Goal: Transaction & Acquisition: Purchase product/service

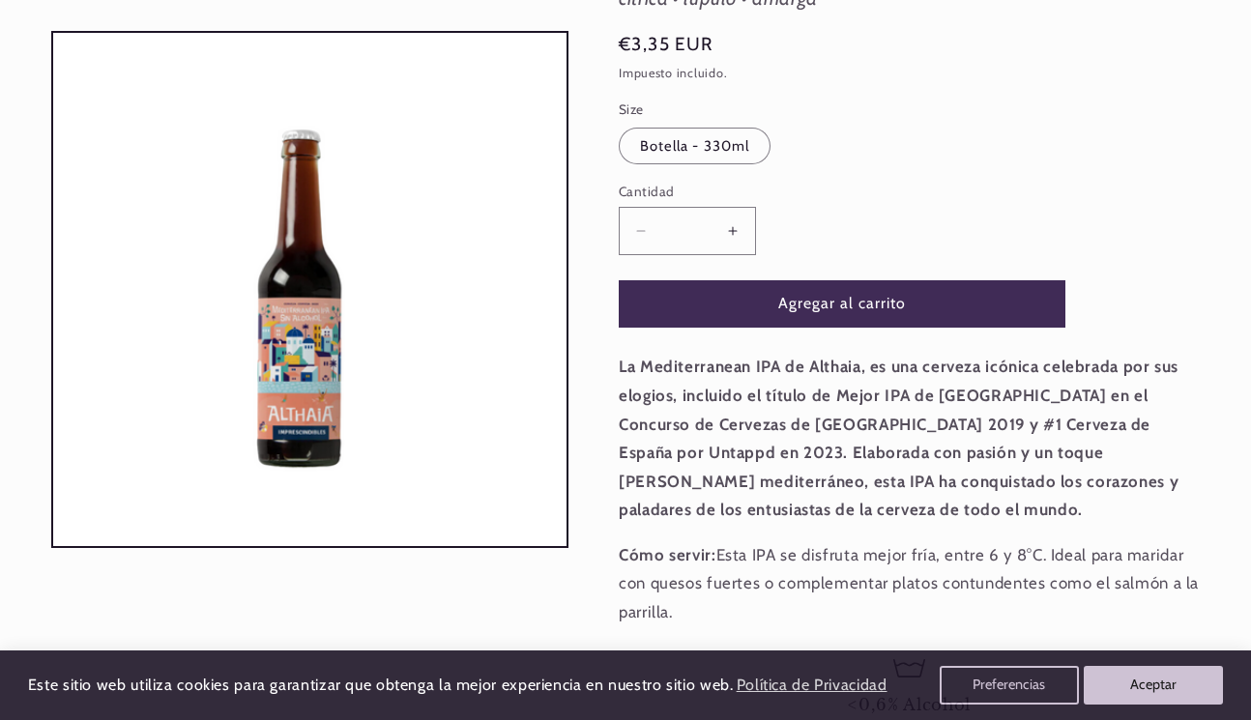
scroll to position [336, 0]
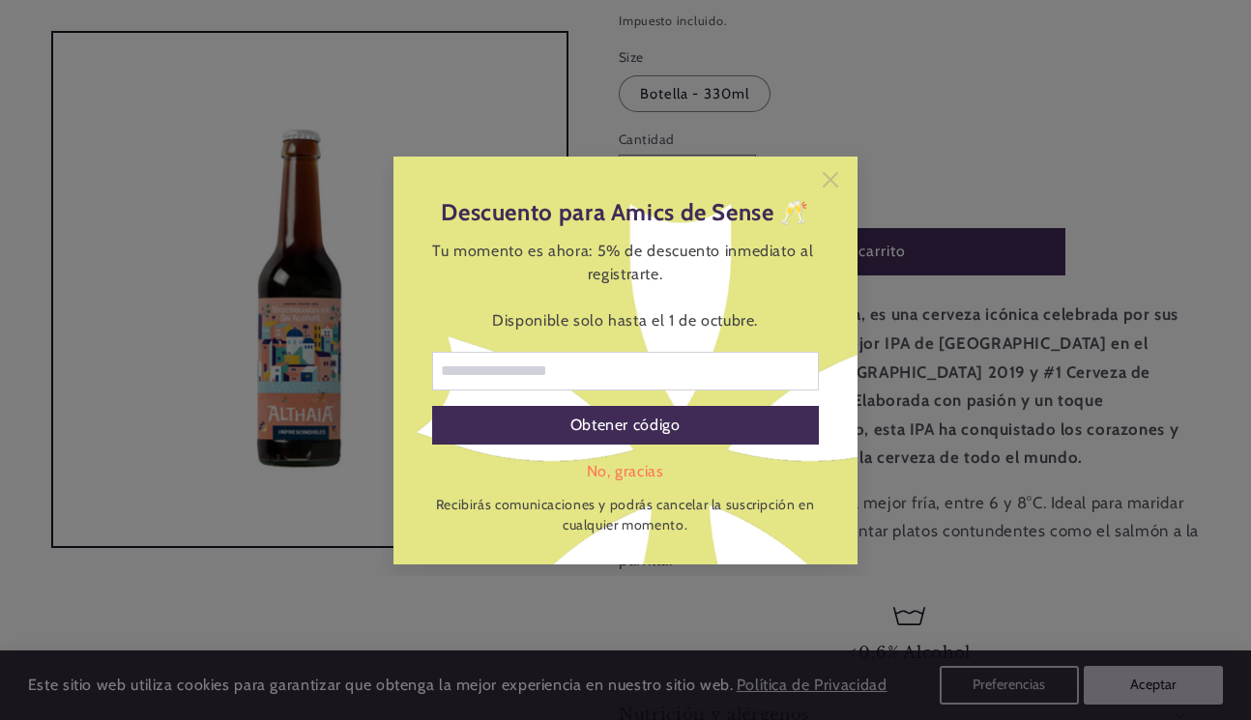
click at [832, 177] on icon at bounding box center [830, 178] width 15 height 15
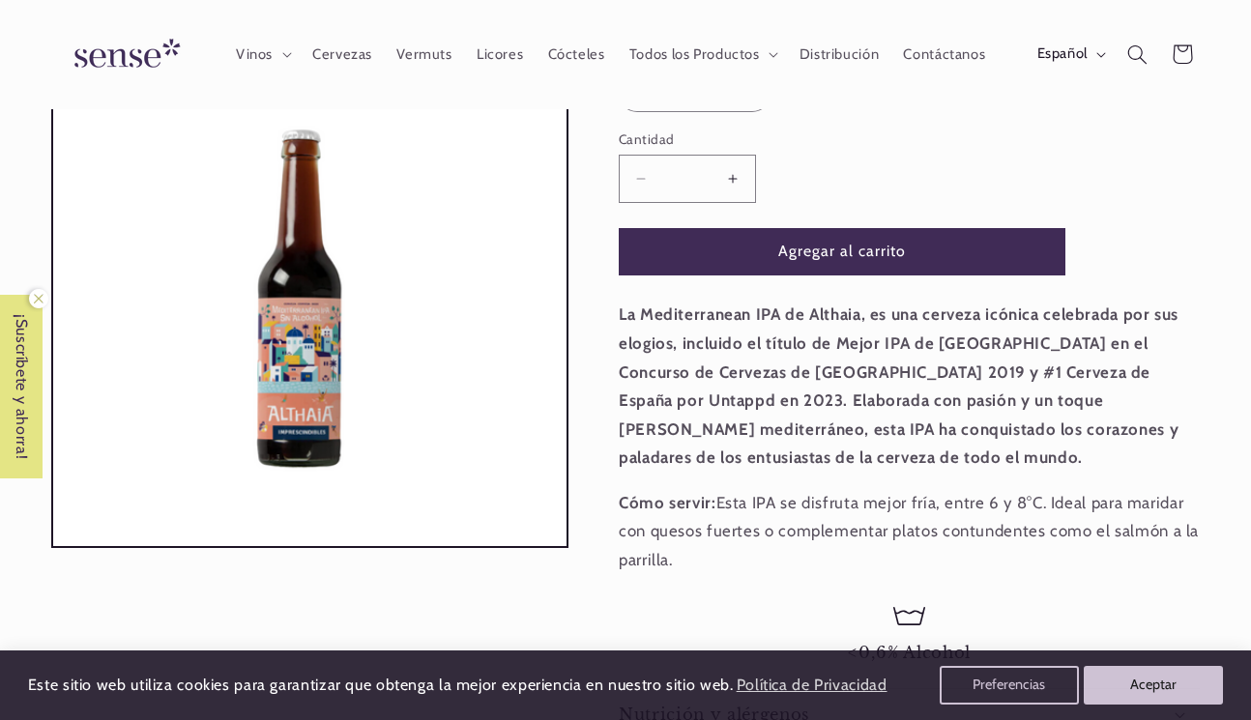
scroll to position [0, 0]
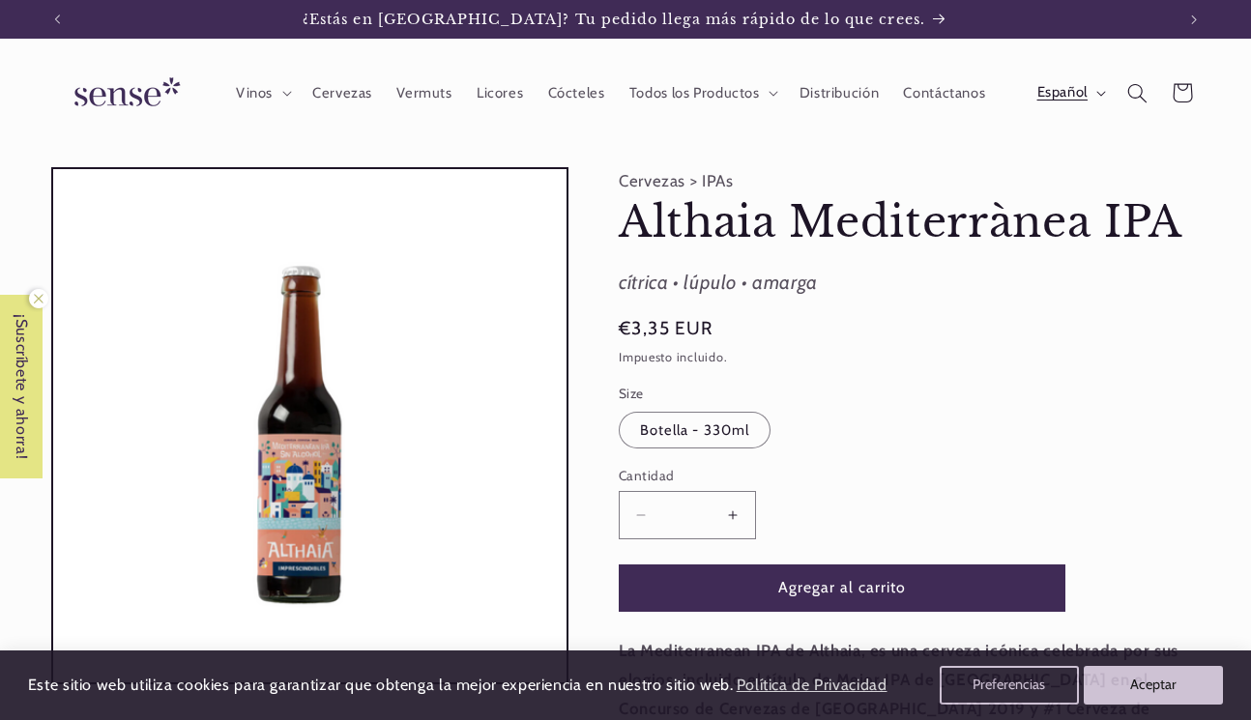
click at [1056, 112] on button "Español" at bounding box center [1070, 92] width 90 height 39
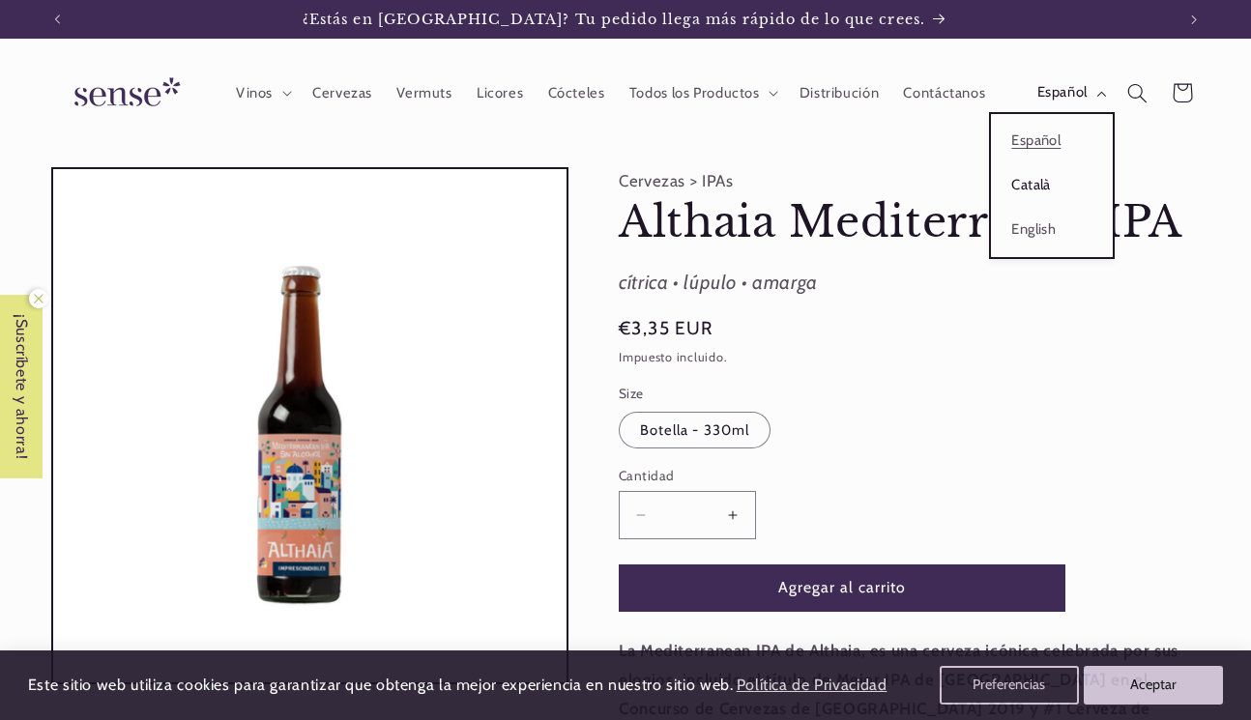
click at [1034, 205] on link "Català" at bounding box center [1052, 185] width 122 height 44
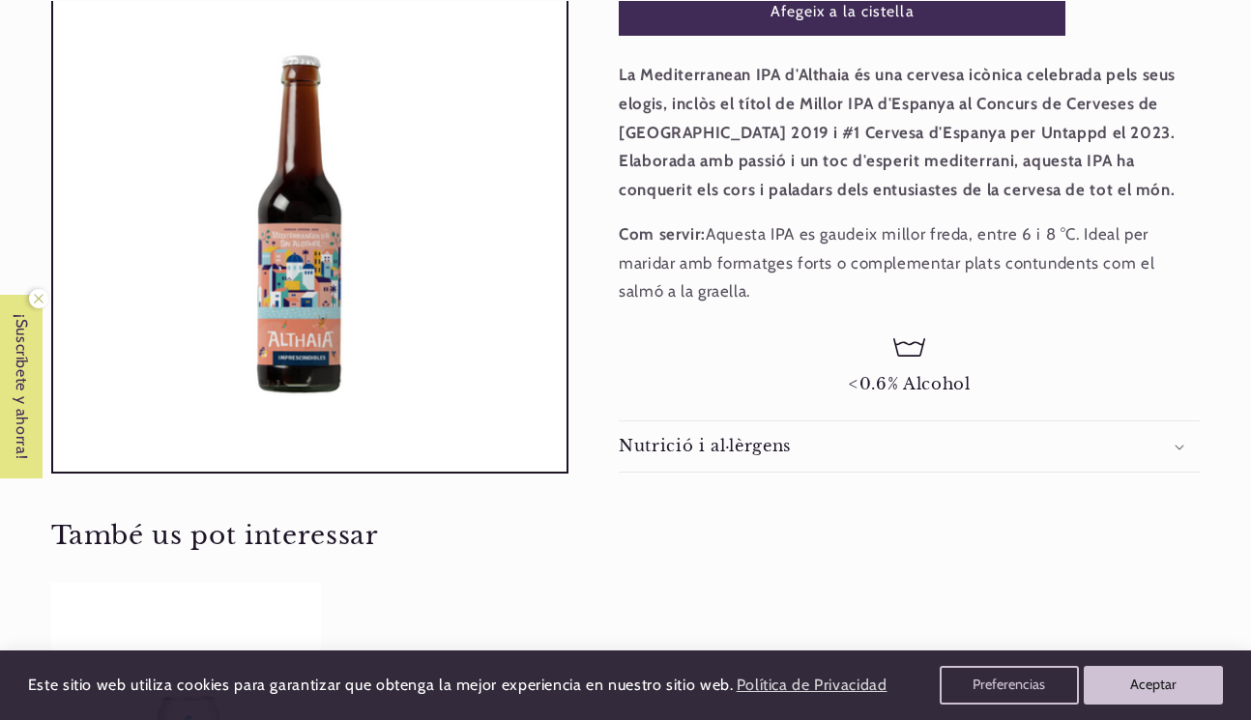
scroll to position [0, 1118]
click at [882, 463] on summary "Nutrició i al·lèrgens" at bounding box center [909, 446] width 581 height 51
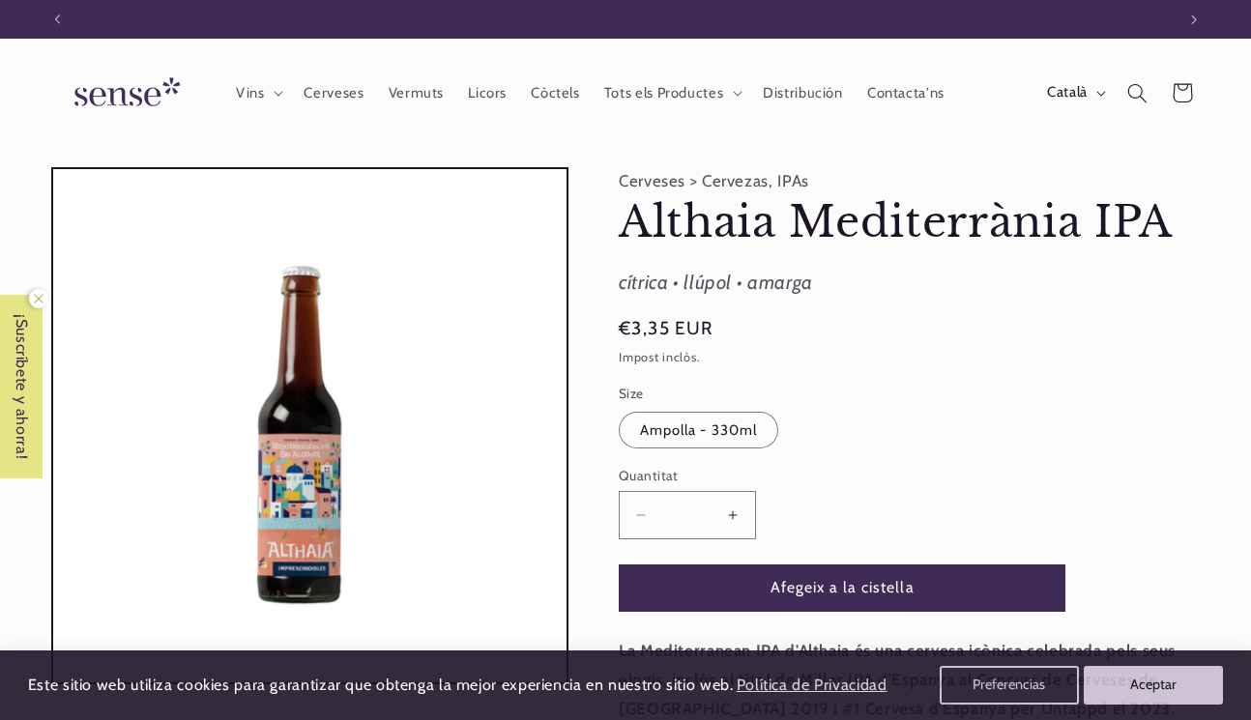
scroll to position [0, 0]
click at [488, 92] on span "Licors" at bounding box center [487, 93] width 39 height 18
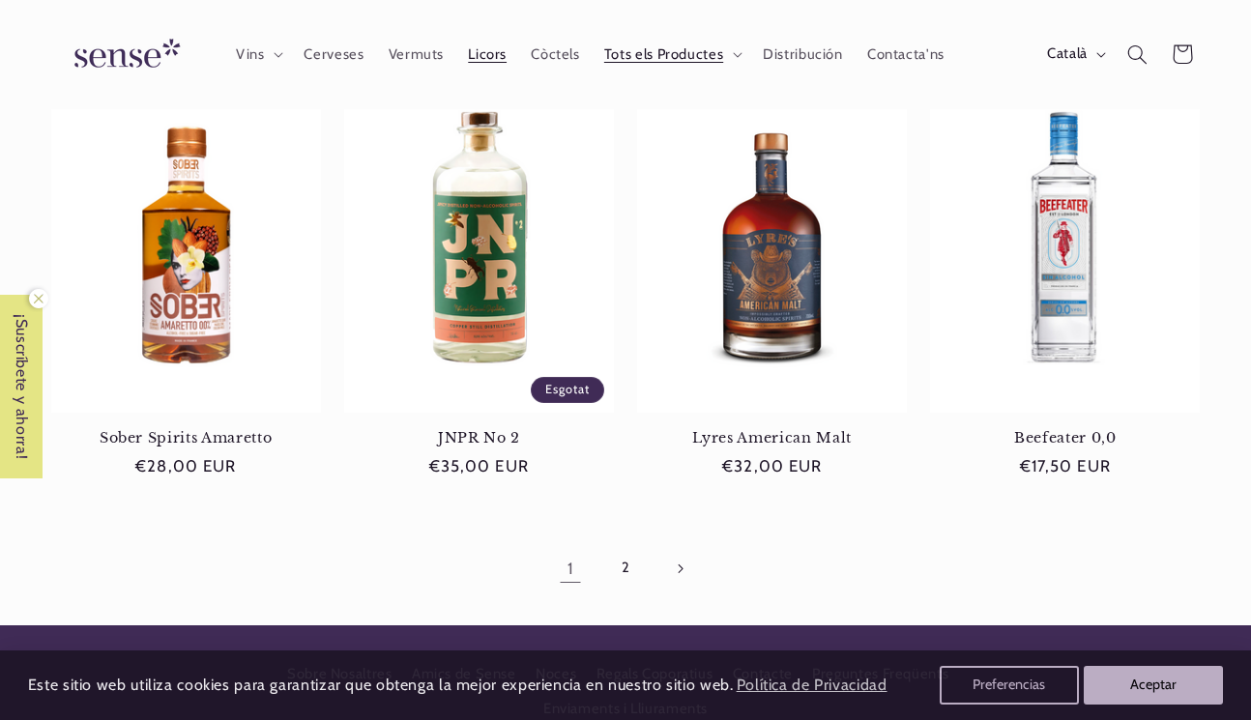
scroll to position [1570, 0]
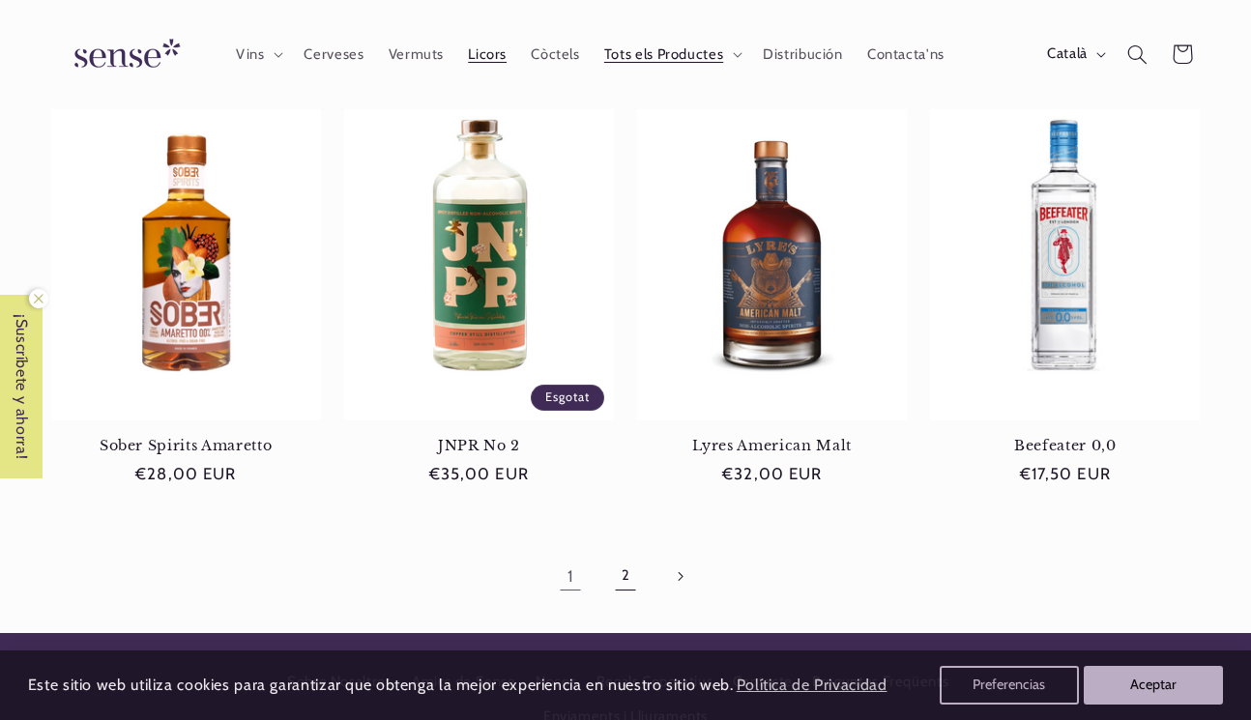
click at [622, 581] on link "2" at bounding box center [625, 576] width 44 height 44
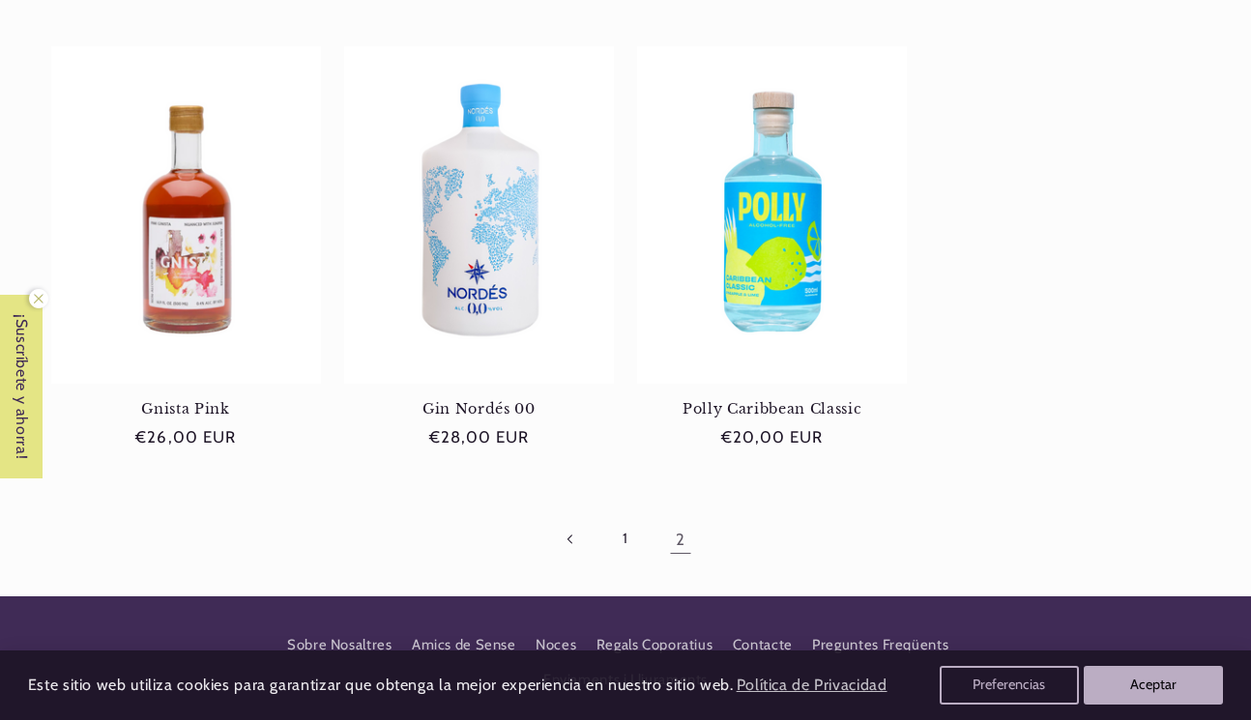
scroll to position [1883, 0]
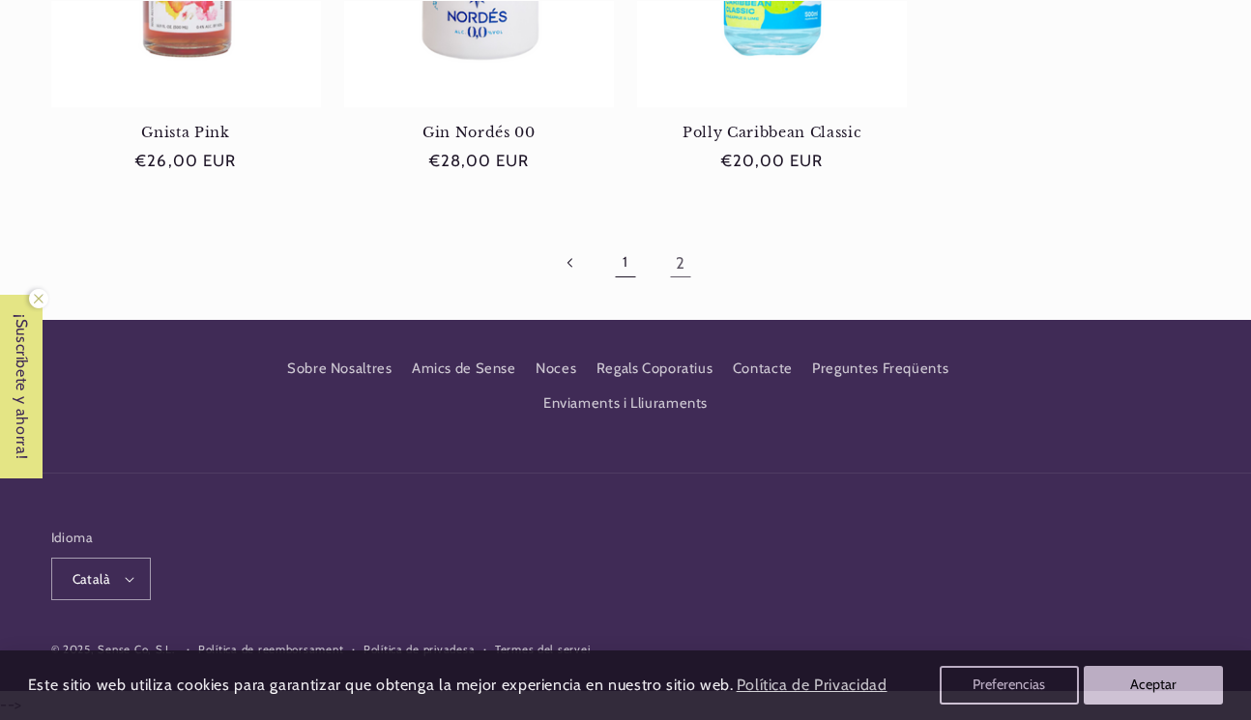
click at [629, 258] on link "1" at bounding box center [625, 263] width 44 height 44
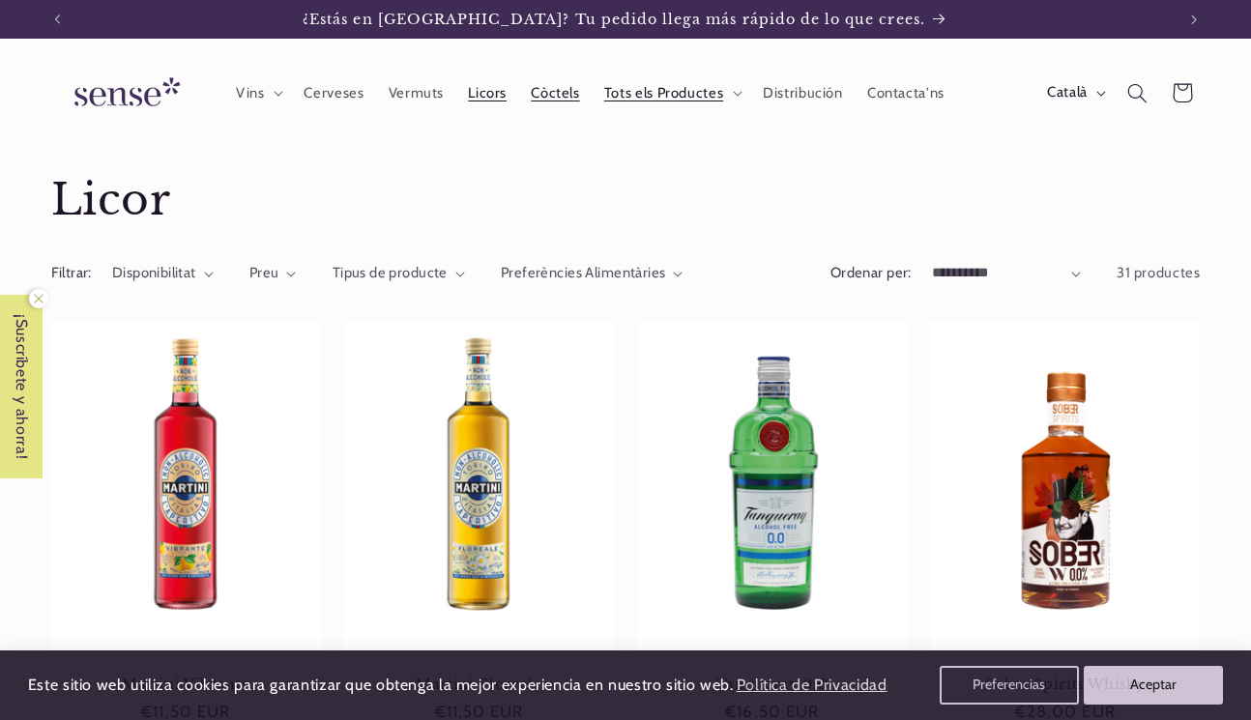
click at [568, 92] on span "Còctels" at bounding box center [555, 93] width 48 height 18
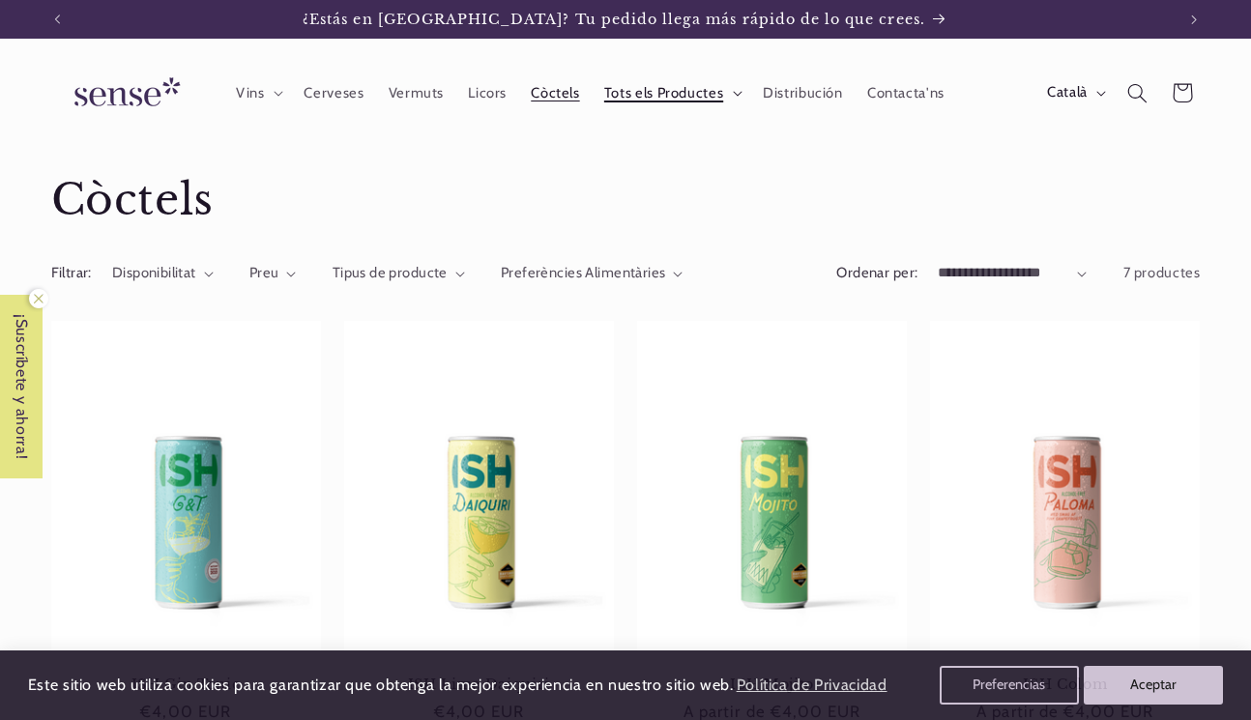
click at [733, 94] on icon at bounding box center [737, 94] width 9 height 5
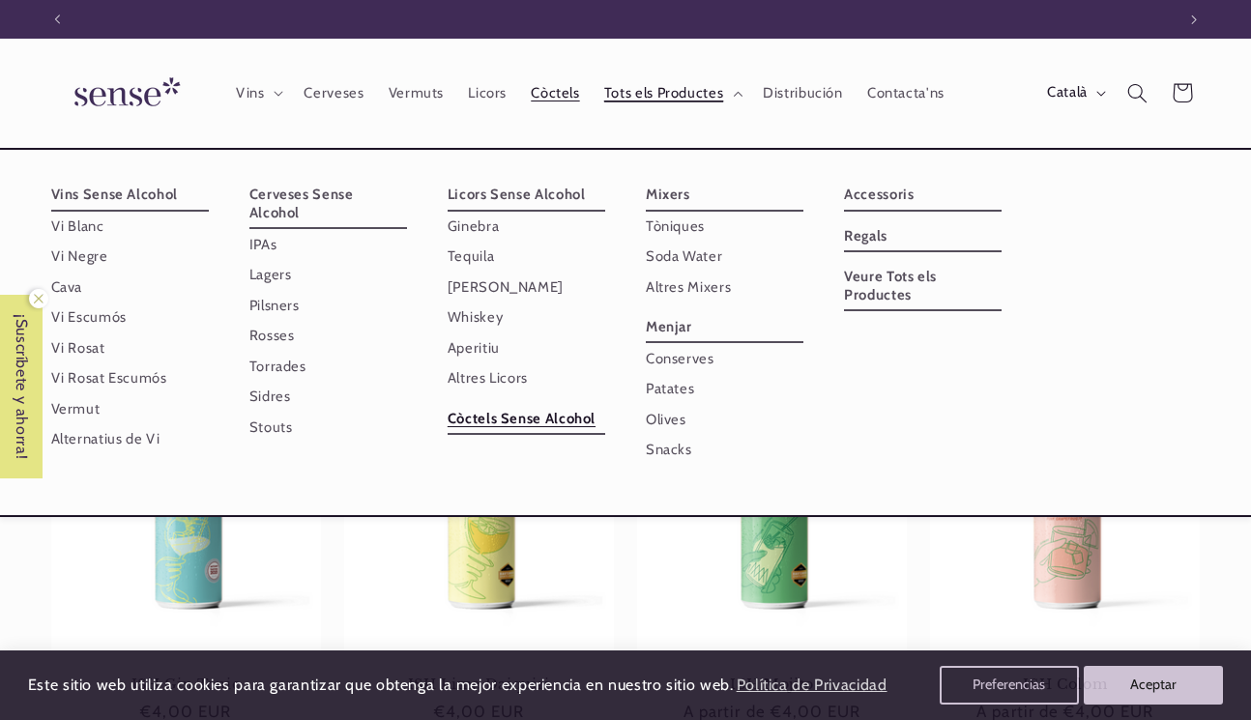
scroll to position [0, 1118]
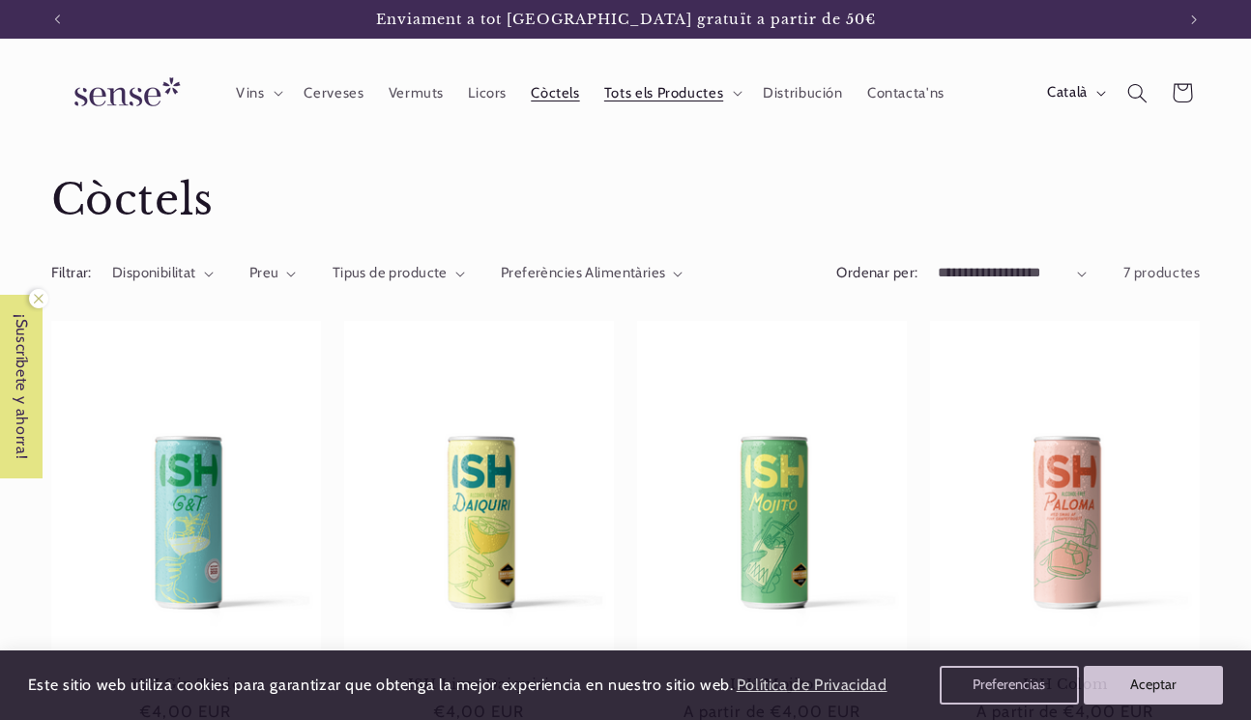
click at [276, 92] on icon at bounding box center [279, 94] width 10 height 6
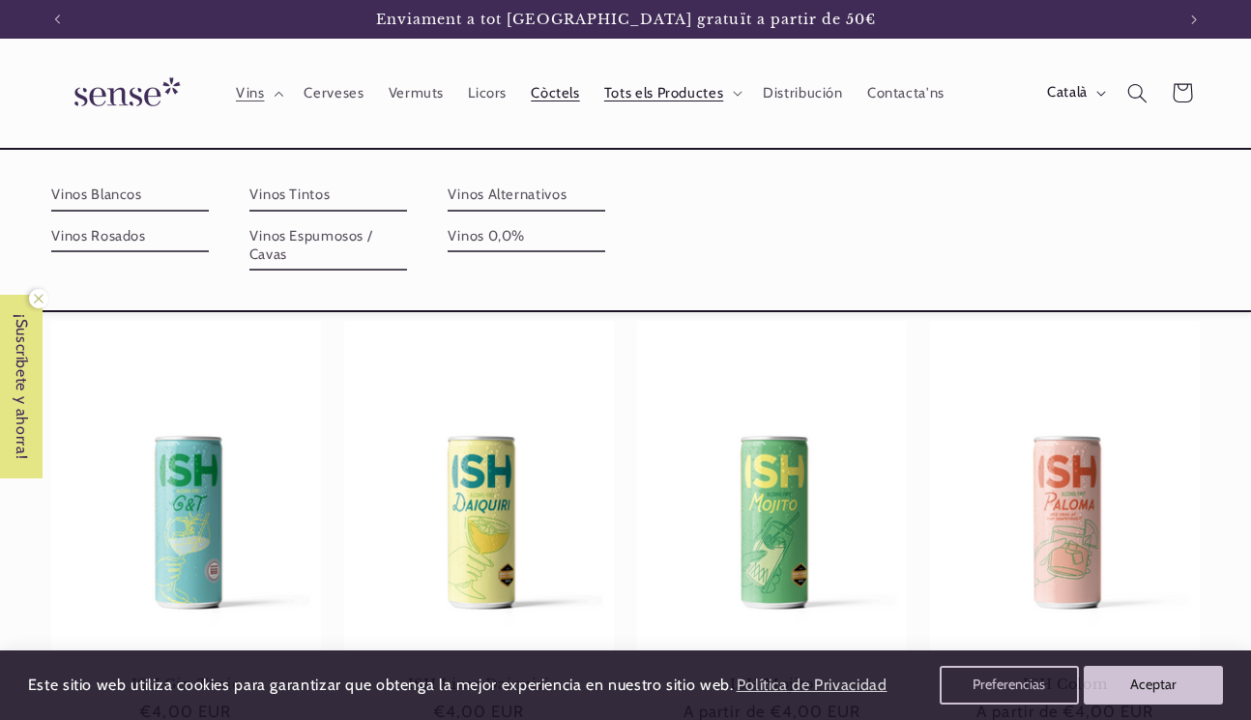
click at [341, 58] on header "Vins Vins Vinos Blancos Vinos Rosados Vinos Tintos Vinos Espumosos / Cavas Vino…" at bounding box center [625, 93] width 1251 height 109
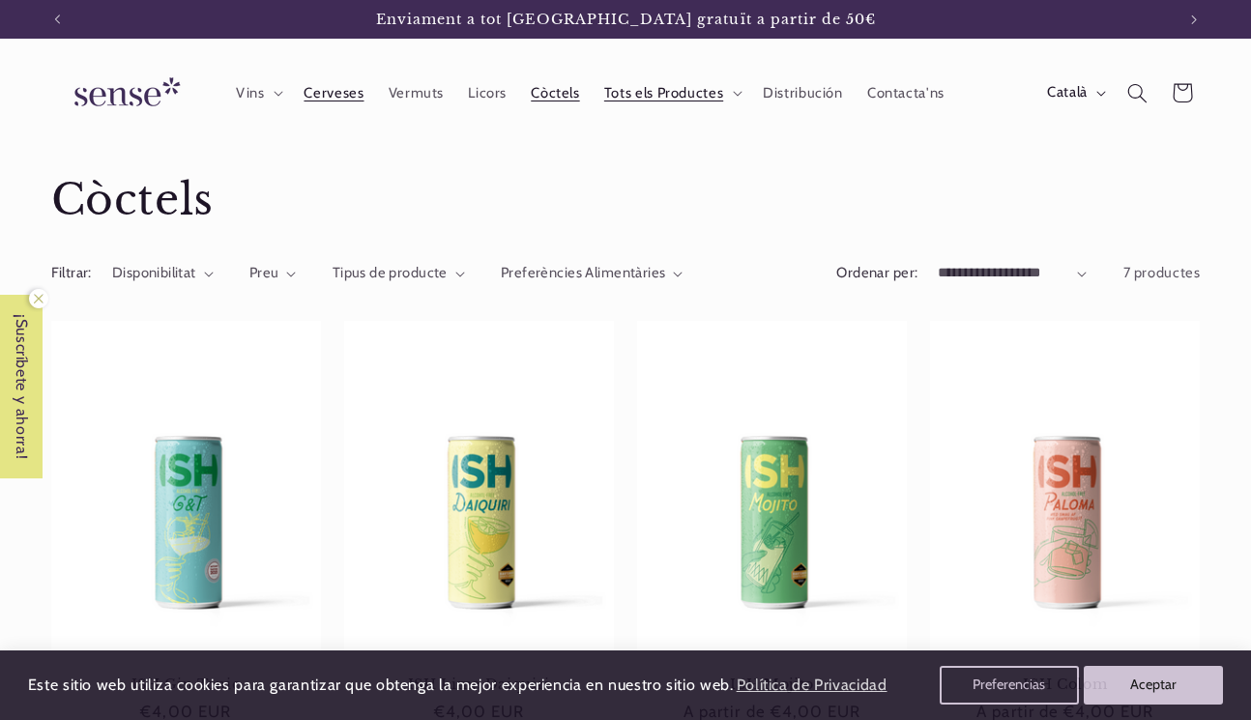
click at [341, 100] on span "Cerveses" at bounding box center [334, 93] width 60 height 18
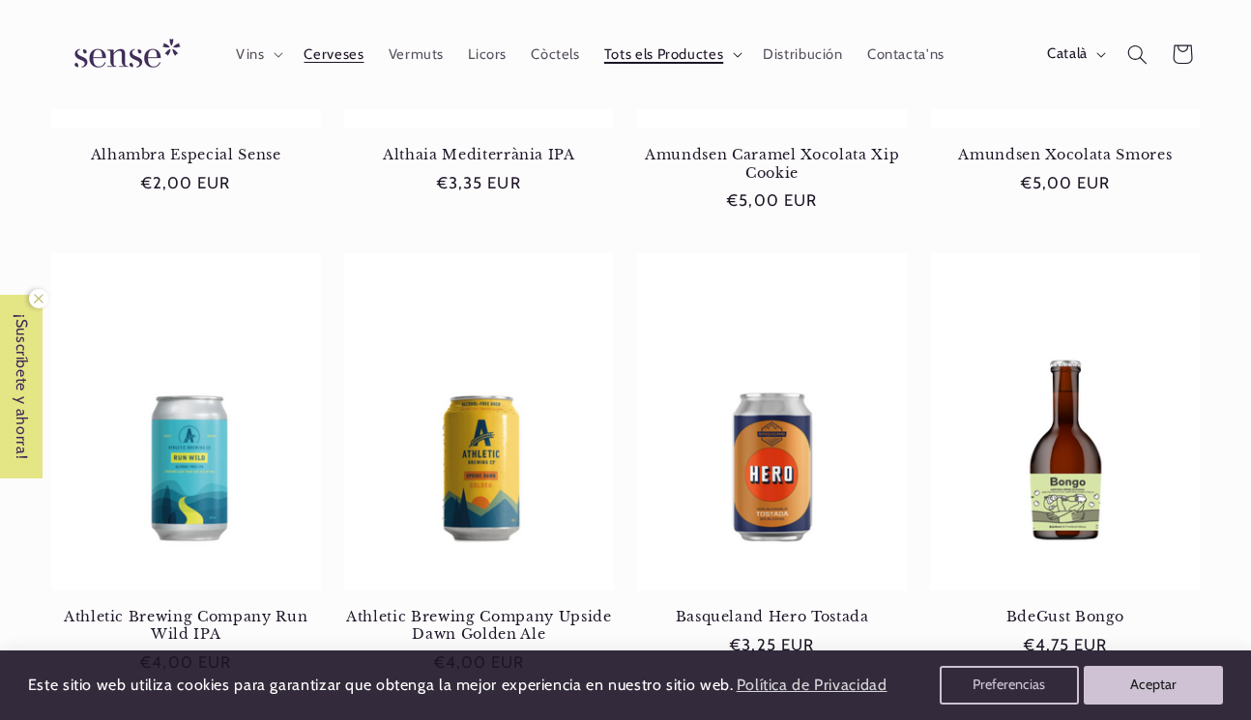
click at [734, 54] on icon at bounding box center [738, 55] width 10 height 6
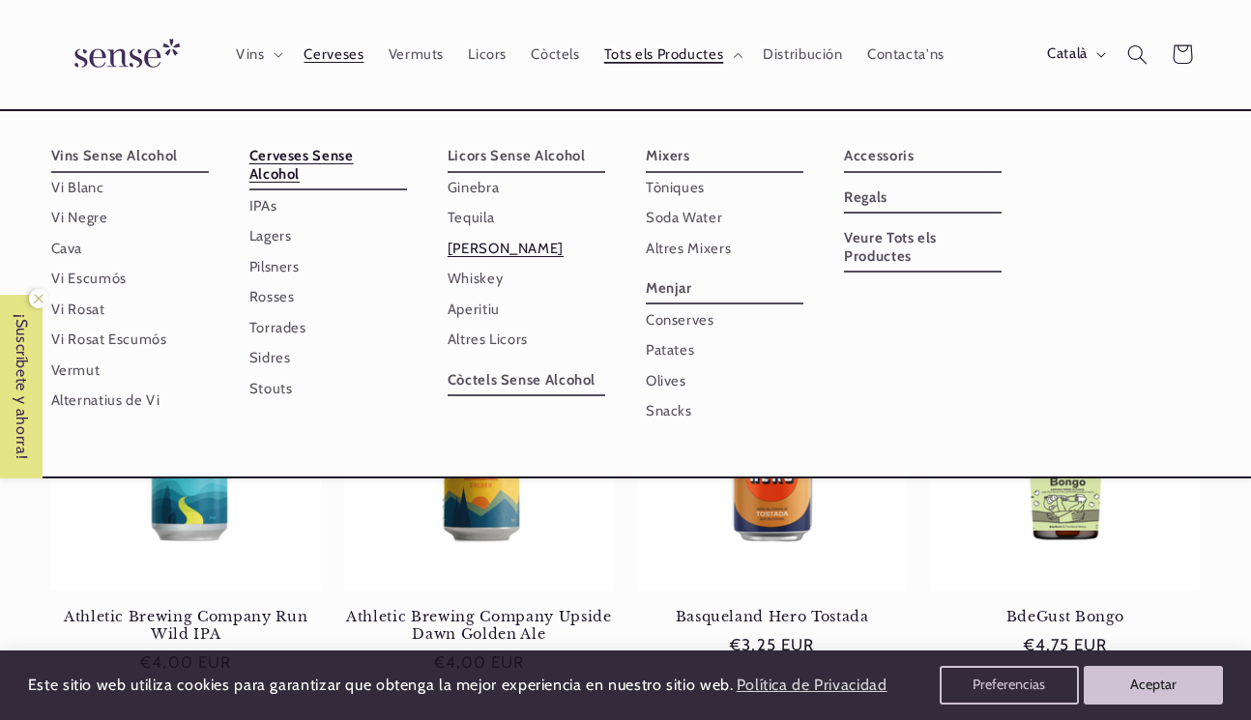
scroll to position [0, 1118]
click at [507, 279] on link "Whiskey" at bounding box center [527, 279] width 158 height 30
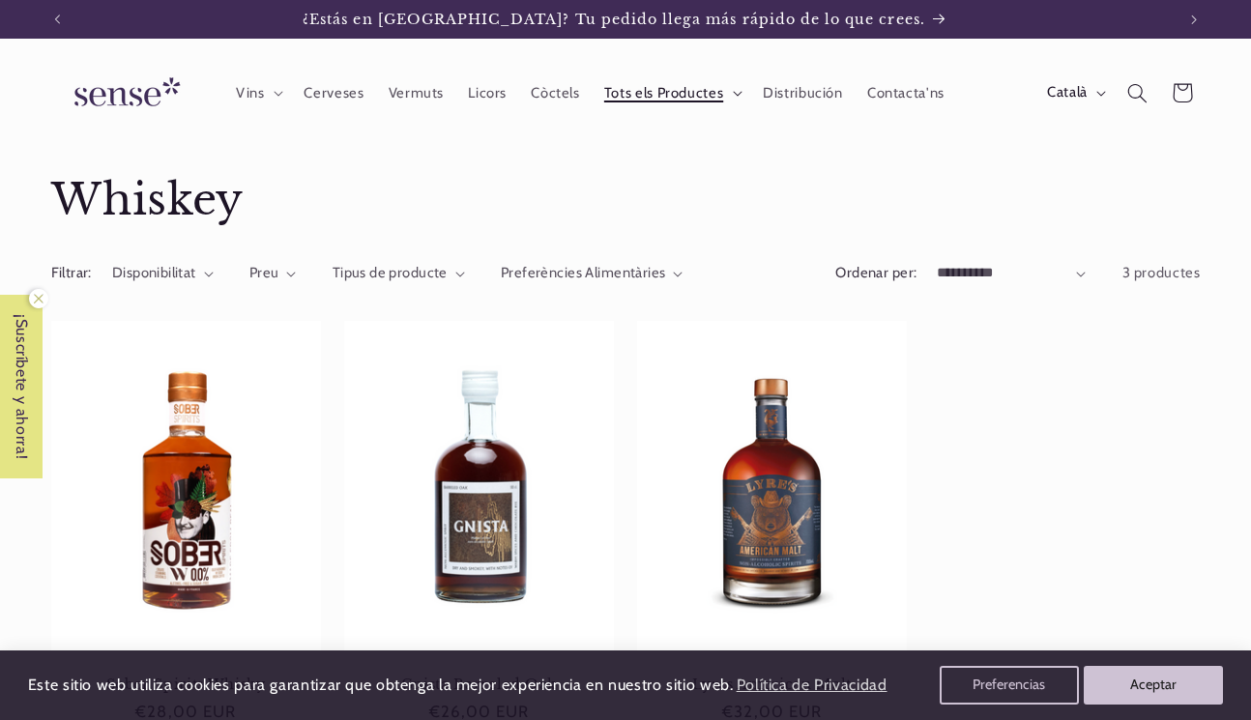
click at [736, 93] on icon at bounding box center [738, 94] width 10 height 6
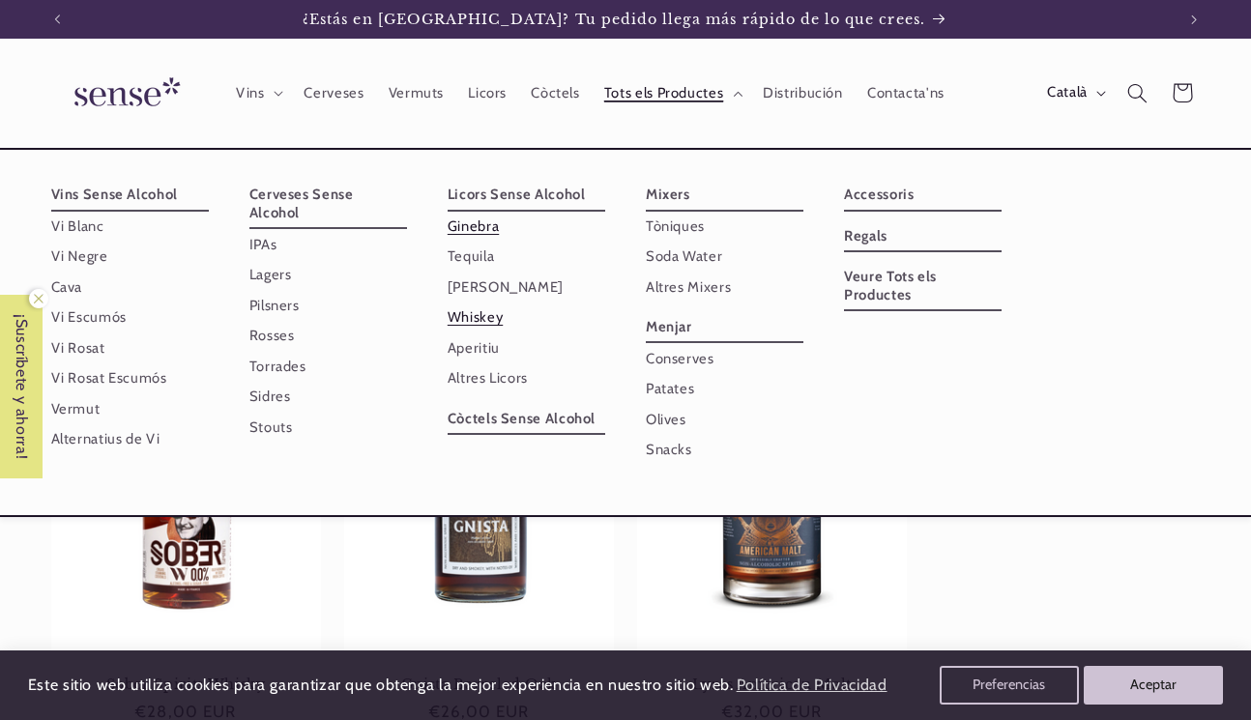
click at [474, 228] on link "Ginebra" at bounding box center [527, 227] width 158 height 30
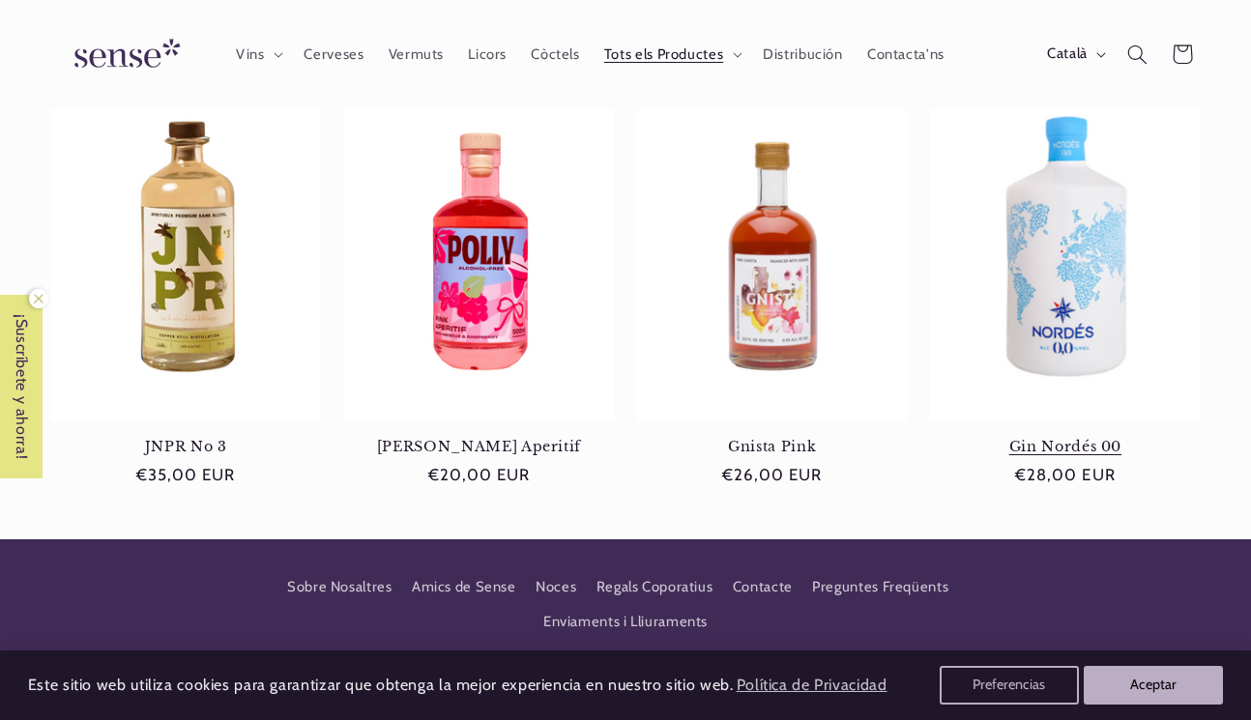
scroll to position [0, 1118]
click at [1060, 438] on link "Gin Nordés 00" at bounding box center [1065, 446] width 270 height 17
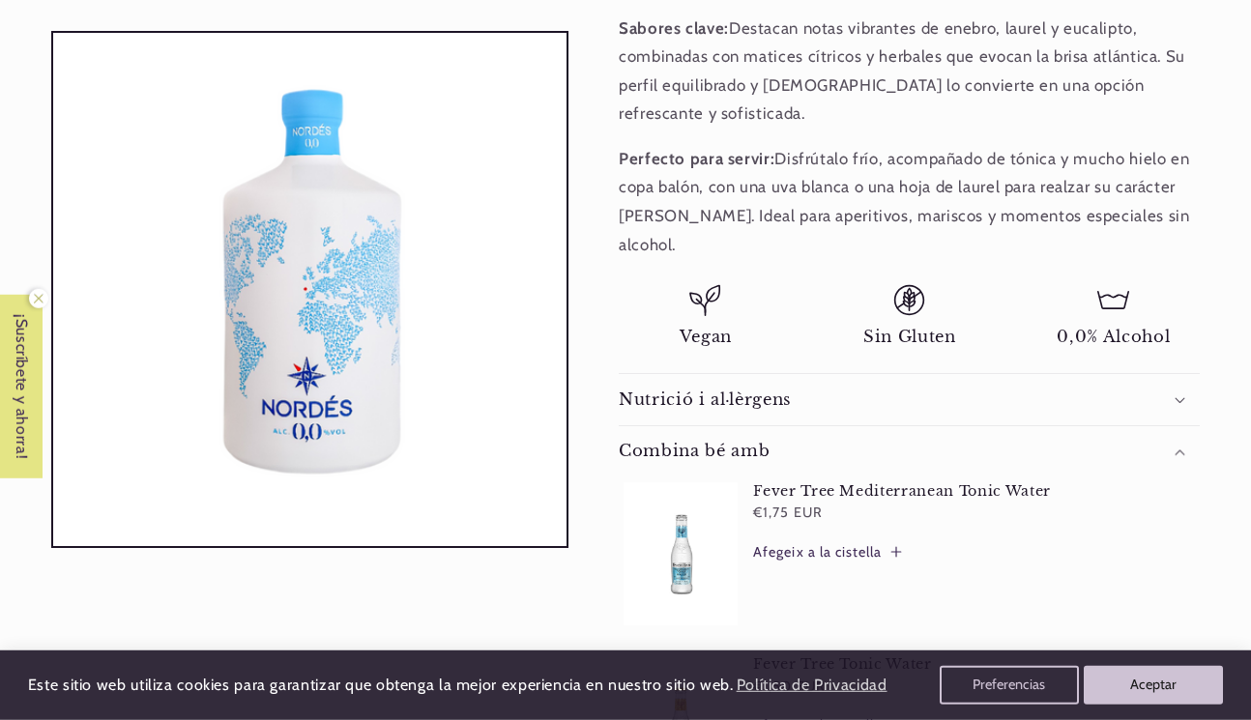
scroll to position [758, 0]
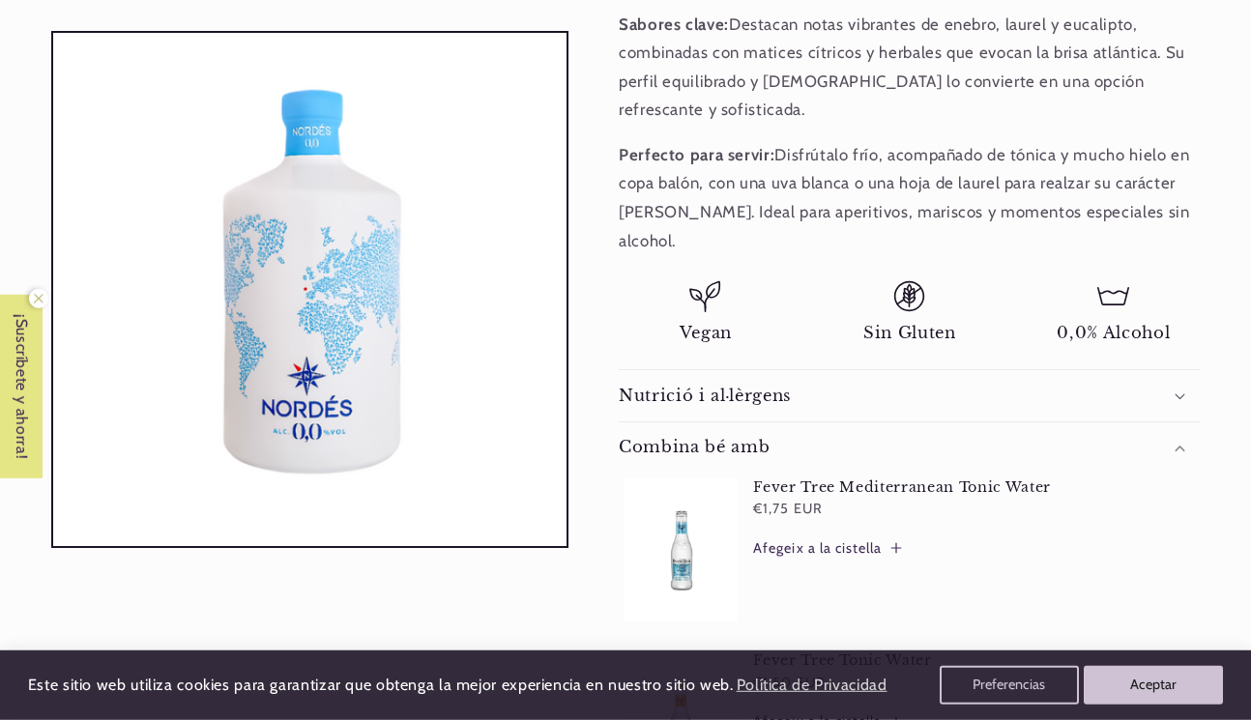
click at [1183, 386] on div "Nutrició i al·lèrgens" at bounding box center [909, 396] width 581 height 20
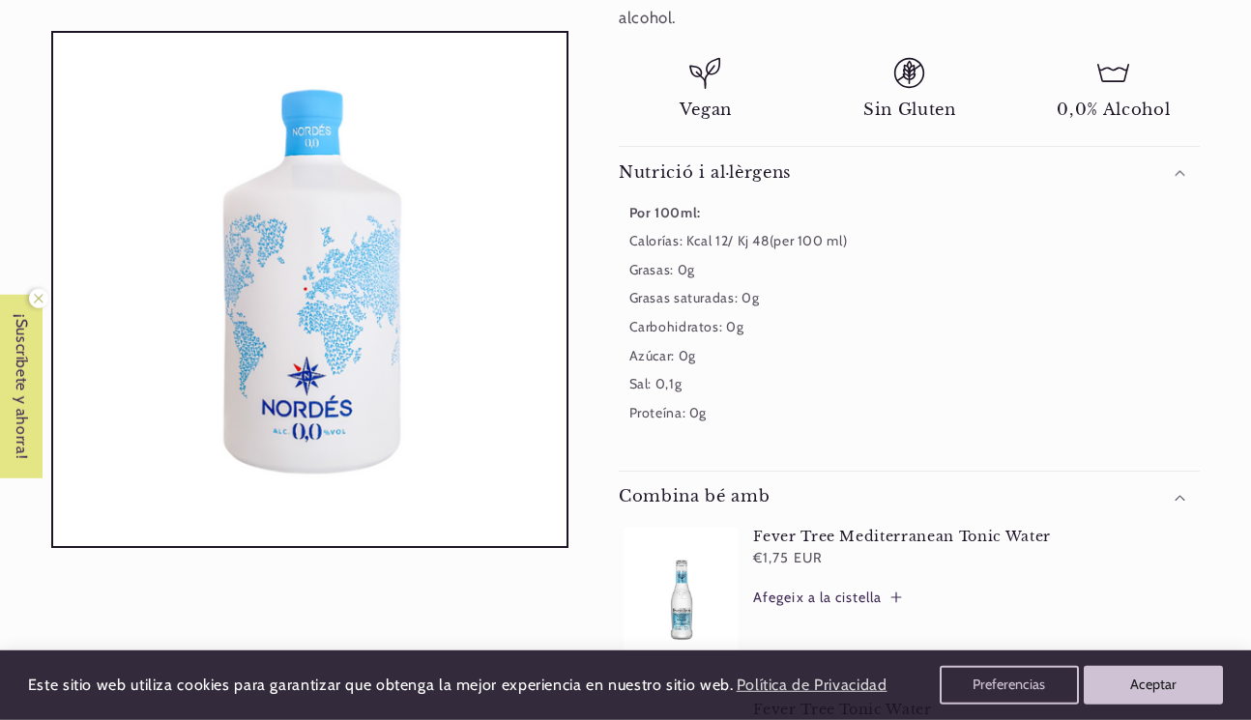
scroll to position [0, 1118]
click at [891, 486] on div "Combina bé amb" at bounding box center [909, 496] width 581 height 20
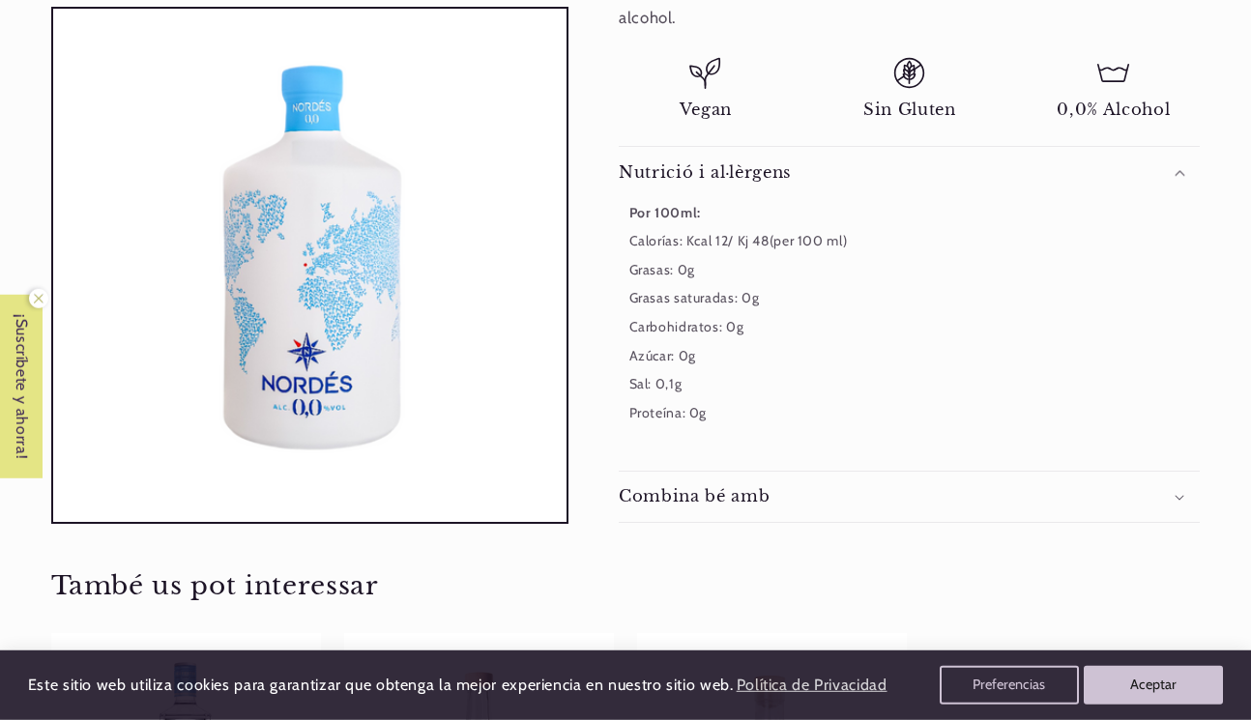
click at [891, 486] on div "Combina bé amb" at bounding box center [909, 496] width 581 height 20
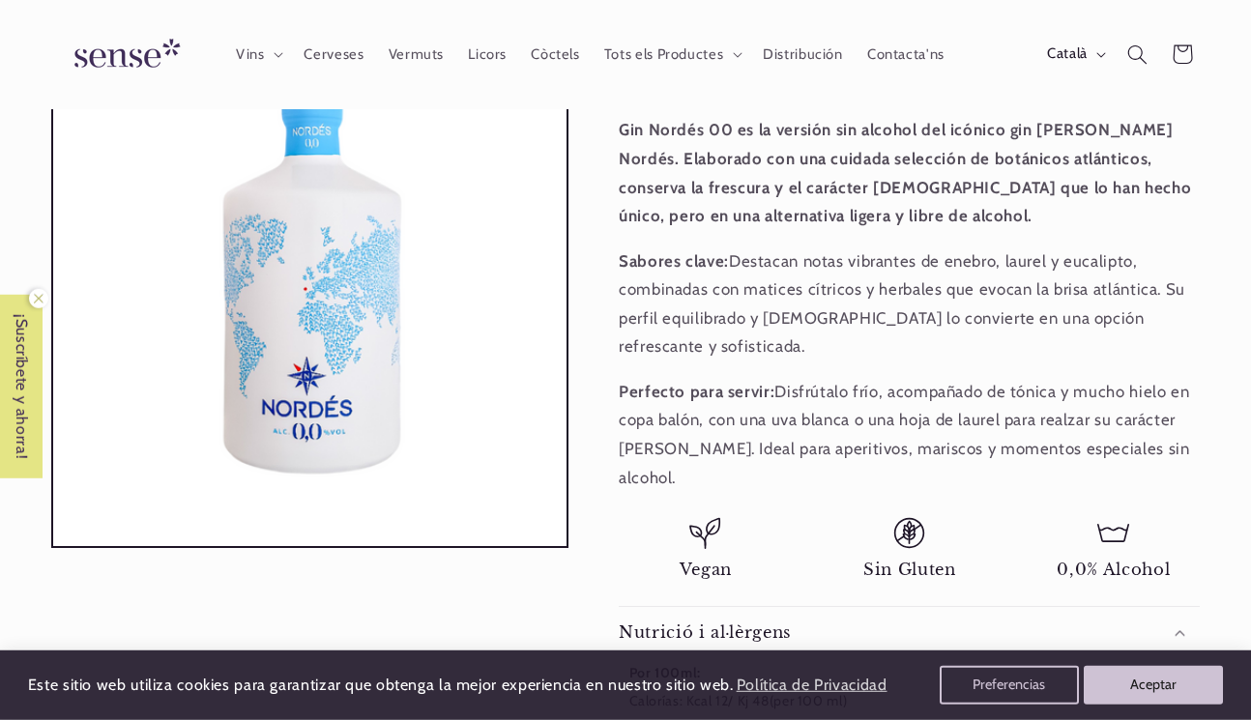
scroll to position [0, 0]
